Goal: Task Accomplishment & Management: Use online tool/utility

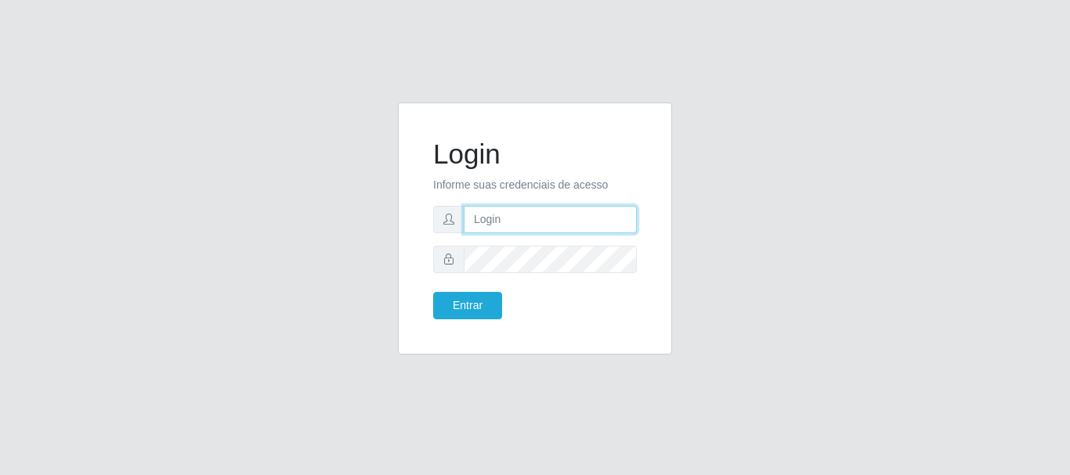
click at [514, 211] on input "text" at bounding box center [550, 219] width 173 height 27
type input "ritaiwof@b5"
click at [433, 292] on button "Entrar" at bounding box center [467, 305] width 69 height 27
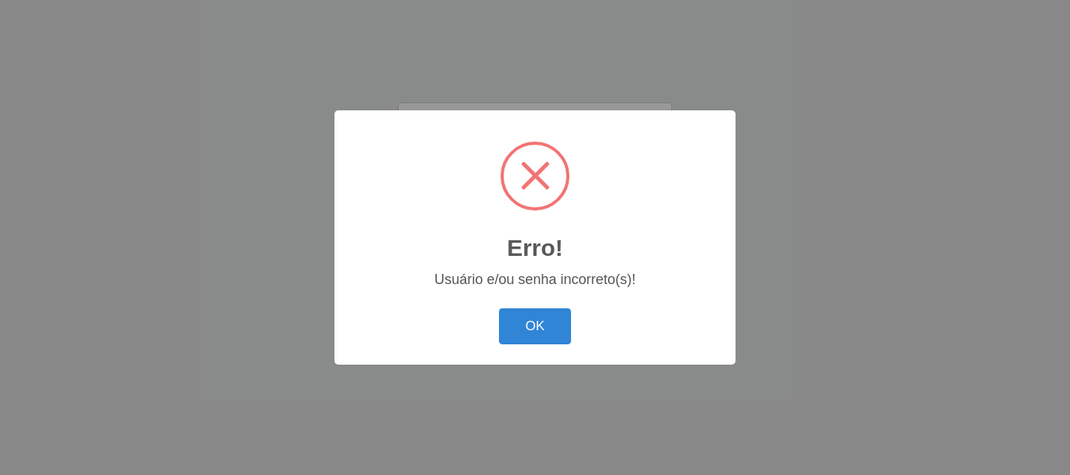
drag, startPoint x: 540, startPoint y: 339, endPoint x: 526, endPoint y: 338, distance: 14.1
click at [532, 339] on button "OK" at bounding box center [535, 326] width 73 height 37
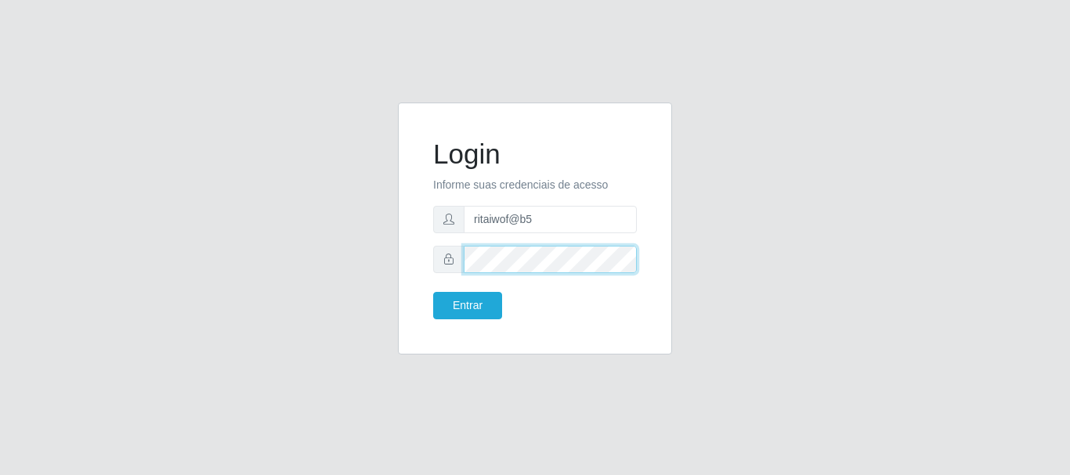
click at [433, 292] on button "Entrar" at bounding box center [467, 305] width 69 height 27
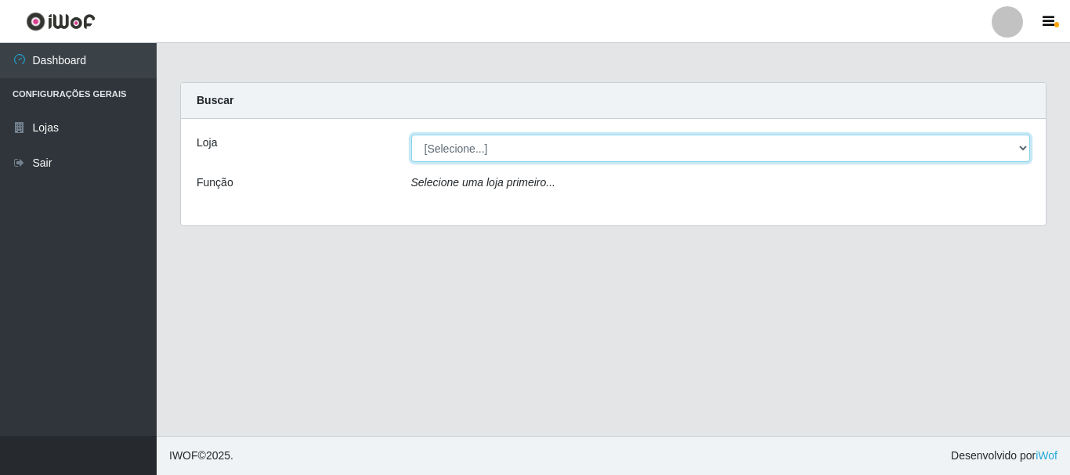
click at [1026, 147] on select "[Selecione...] Bemais Supermercados - B5 Anatólia" at bounding box center [720, 148] width 619 height 27
select select "405"
click at [411, 135] on select "[Selecione...] Bemais Supermercados - B5 Anatólia" at bounding box center [720, 148] width 619 height 27
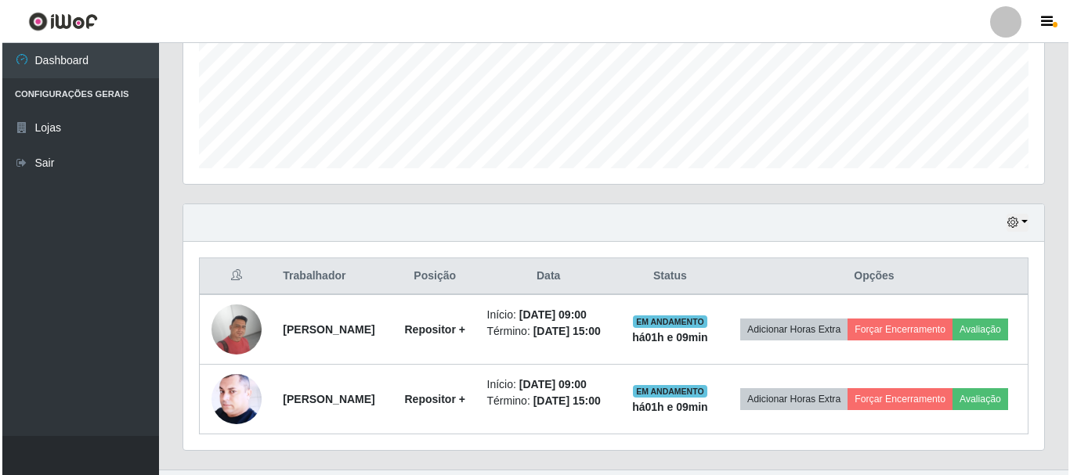
scroll to position [449, 0]
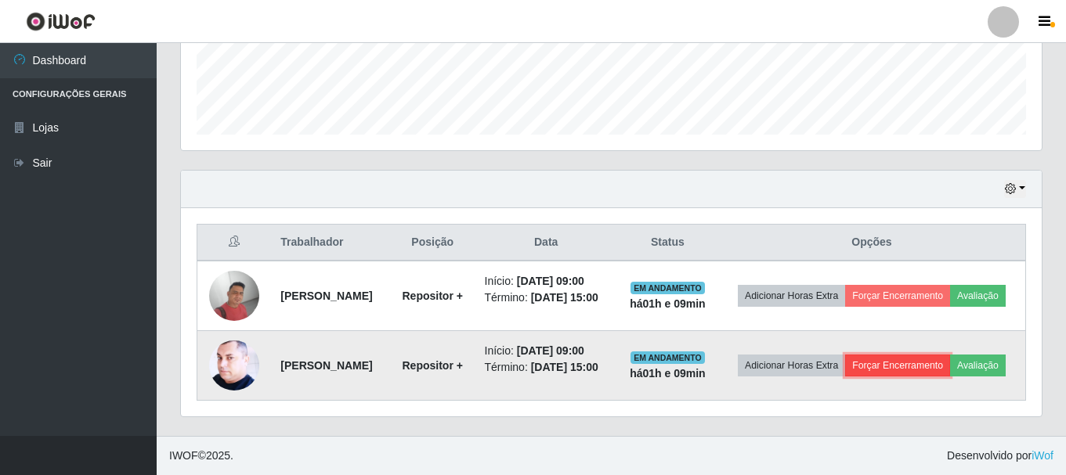
click at [950, 355] on button "Forçar Encerramento" at bounding box center [897, 366] width 105 height 22
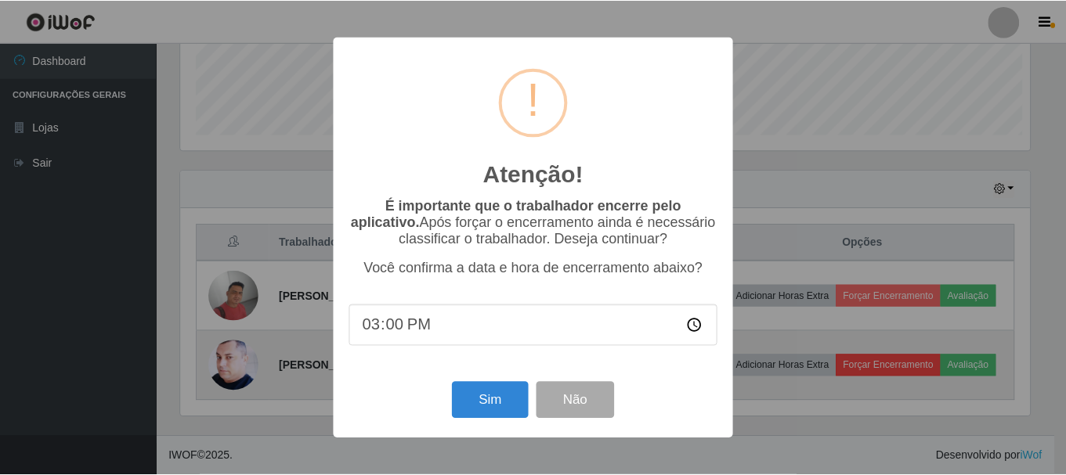
scroll to position [325, 853]
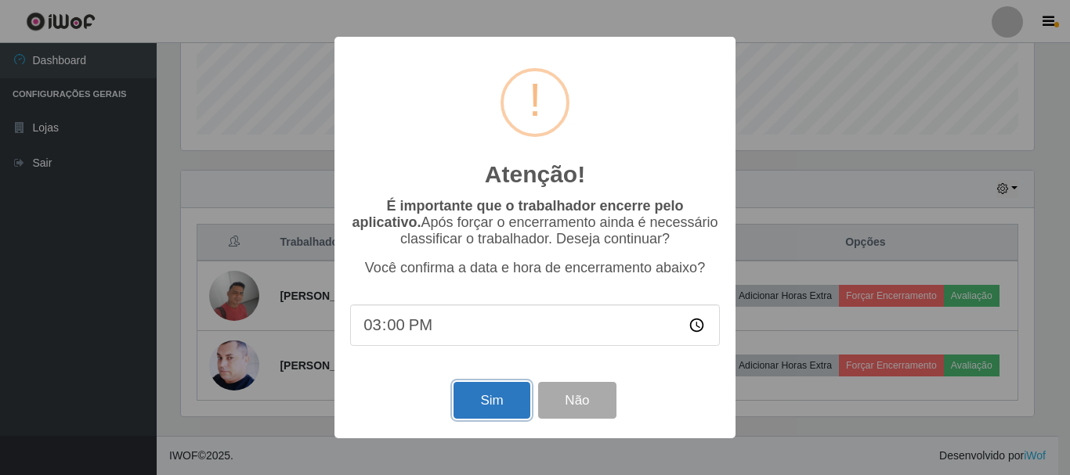
click at [502, 410] on button "Sim" at bounding box center [491, 400] width 76 height 37
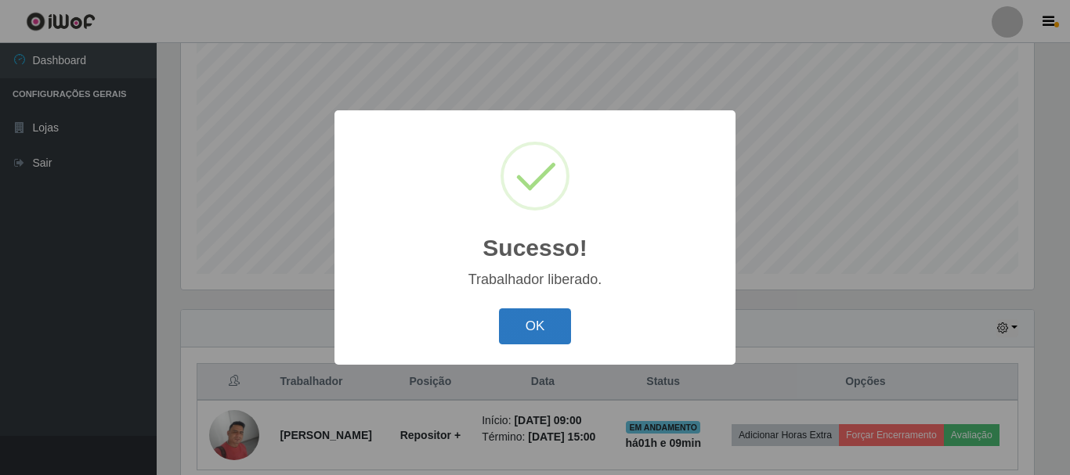
click at [530, 333] on button "OK" at bounding box center [535, 326] width 73 height 37
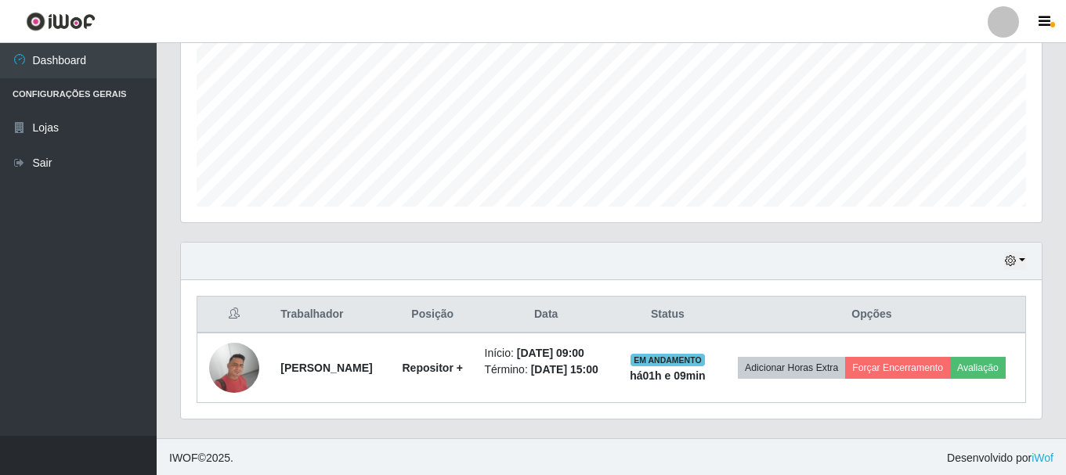
scroll to position [355, 0]
